Goal: Use online tool/utility: Use online tool/utility

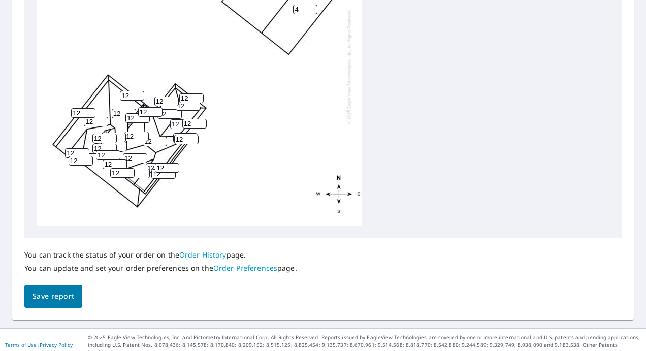
scroll to position [452, 0]
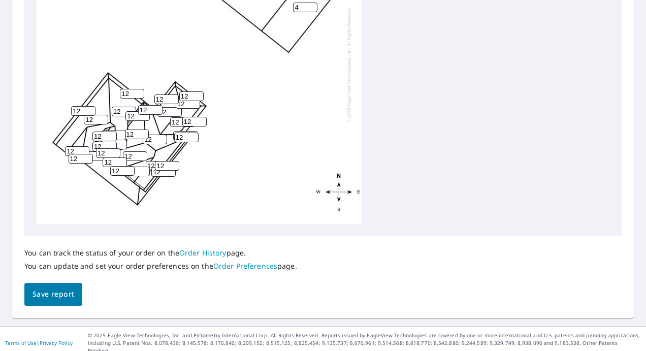
click at [45, 122] on div "4 4 0 12 12 12 12 12 12 12 12 12 12 12 12 12 12 12 12 12 12 12 12 12 12 12 12 1…" at bounding box center [199, 64] width 325 height 319
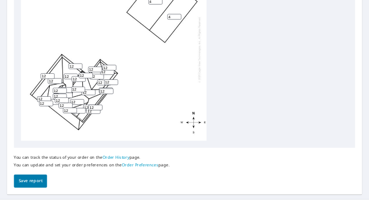
scroll to position [418, 0]
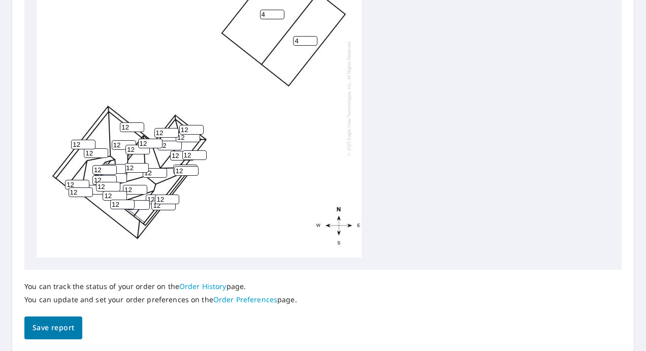
click at [260, 161] on div "4 4 0 12 12 12 12 12 12 12 12 12 12 12 12 12 12 12 12 12 12 12 12 12 12 12 12 1…" at bounding box center [199, 98] width 325 height 319
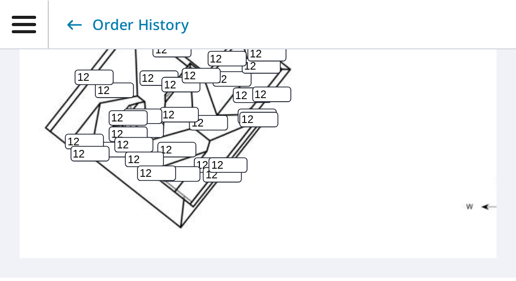
scroll to position [740, 0]
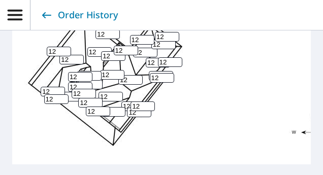
click at [199, 94] on div "4 4 0 12 12 12 12 12 12 12 12 12 12 12 12 12 12 12 12 12 12 12 12 12 12 12 12 1…" at bounding box center [174, 5] width 325 height 319
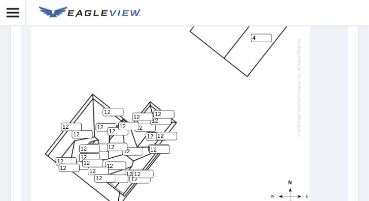
scroll to position [622, 0]
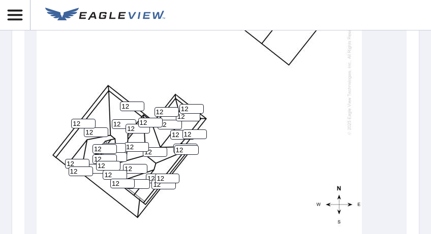
click at [253, 161] on div "4 4 0 12 12 12 12 12 12 12 12 12 12 12 12 12 12 12 12 12 12 12 12 12 12 12 12 1…" at bounding box center [199, 77] width 325 height 319
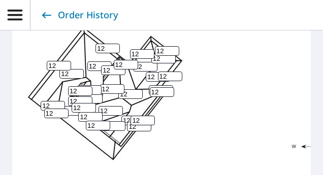
scroll to position [723, 0]
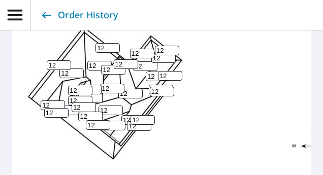
drag, startPoint x: 55, startPoint y: 71, endPoint x: 49, endPoint y: 70, distance: 6.1
click at [47, 70] on input "12" at bounding box center [59, 65] width 24 height 10
type input "4"
click at [232, 50] on div "4 4 0 12 12 12 12 12 12 12 12 12 12 4 12 12 12 12 12 12 12 12 12 12 12 12 12 12…" at bounding box center [174, 18] width 325 height 319
click at [169, 81] on input "12" at bounding box center [170, 76] width 24 height 10
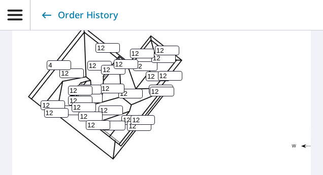
type input "1"
type input "4"
click at [168, 55] on input "12" at bounding box center [167, 51] width 24 height 10
click at [156, 55] on input "12" at bounding box center [167, 51] width 24 height 10
type input "4"
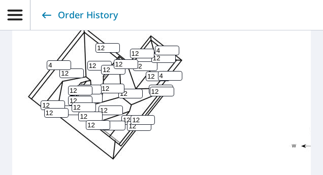
drag, startPoint x: 143, startPoint y: 59, endPoint x: 125, endPoint y: 58, distance: 17.8
click at [125, 58] on div "4 4 0 12 12 12 12 12 12 12 12 12 12 4 12 12 12 12 12 4 4 12 12 12 12 12 12 12 1…" at bounding box center [174, 18] width 325 height 319
type input "4"
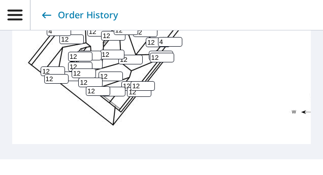
scroll to position [757, 0]
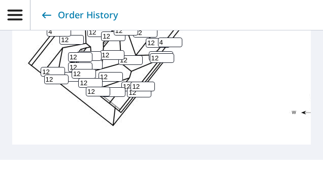
click at [136, 97] on input "12" at bounding box center [139, 93] width 24 height 10
drag, startPoint x: 136, startPoint y: 100, endPoint x: 128, endPoint y: 100, distance: 7.1
click at [129, 97] on input "12" at bounding box center [139, 93] width 24 height 10
type input "4"
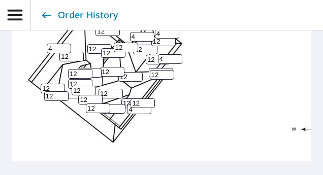
scroll to position [0, 0]
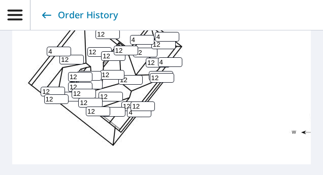
drag, startPoint x: 108, startPoint y: 41, endPoint x: 97, endPoint y: 42, distance: 10.8
click at [98, 39] on input "12" at bounding box center [107, 34] width 24 height 10
type input "4"
click at [112, 117] on input "12" at bounding box center [113, 112] width 24 height 10
type input "13"
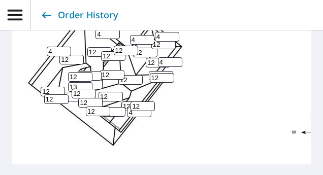
click at [84, 92] on input "13" at bounding box center [80, 87] width 24 height 10
